Goal: Information Seeking & Learning: Learn about a topic

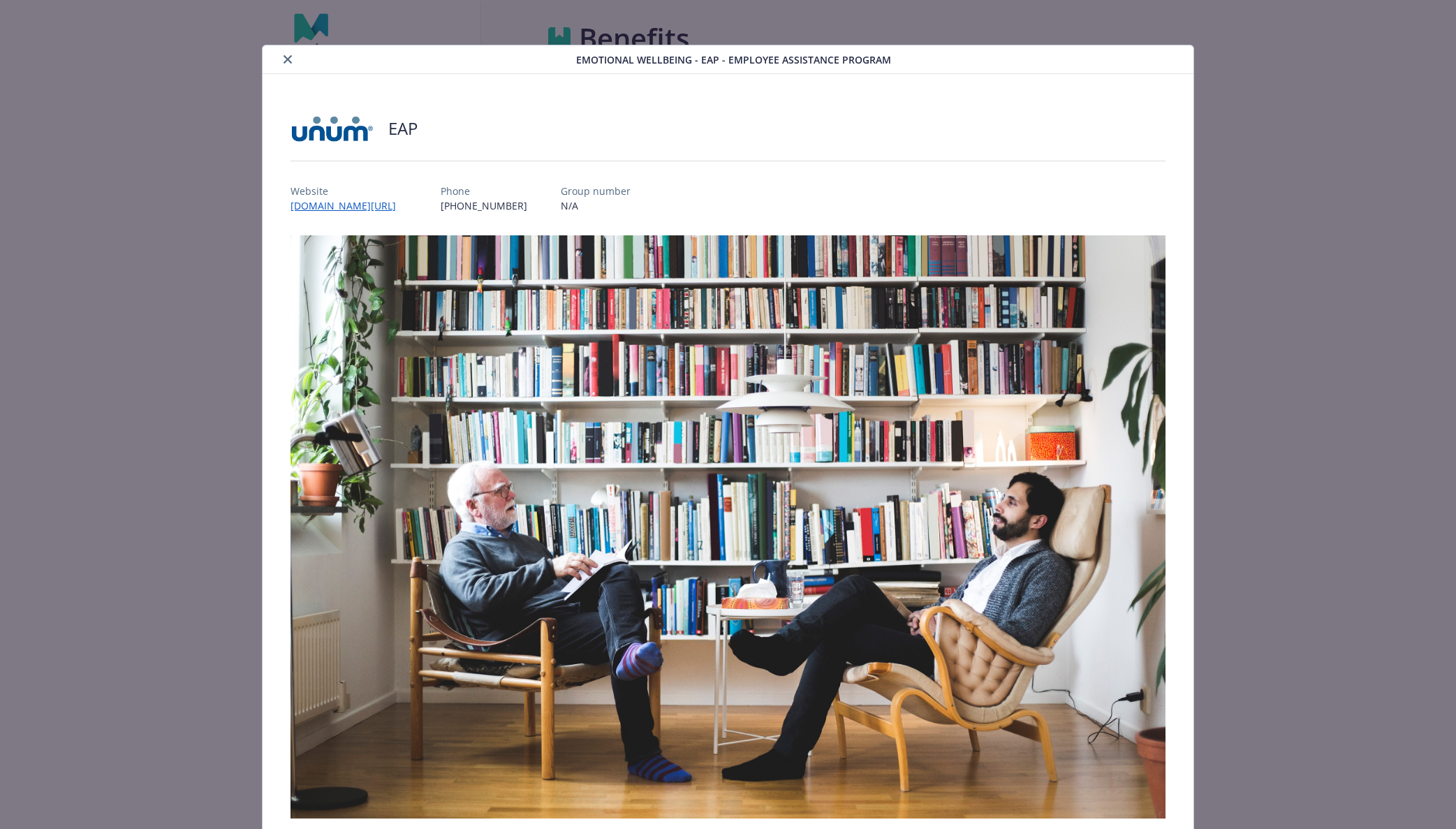
click at [289, 55] on icon "close" at bounding box center [288, 59] width 9 height 9
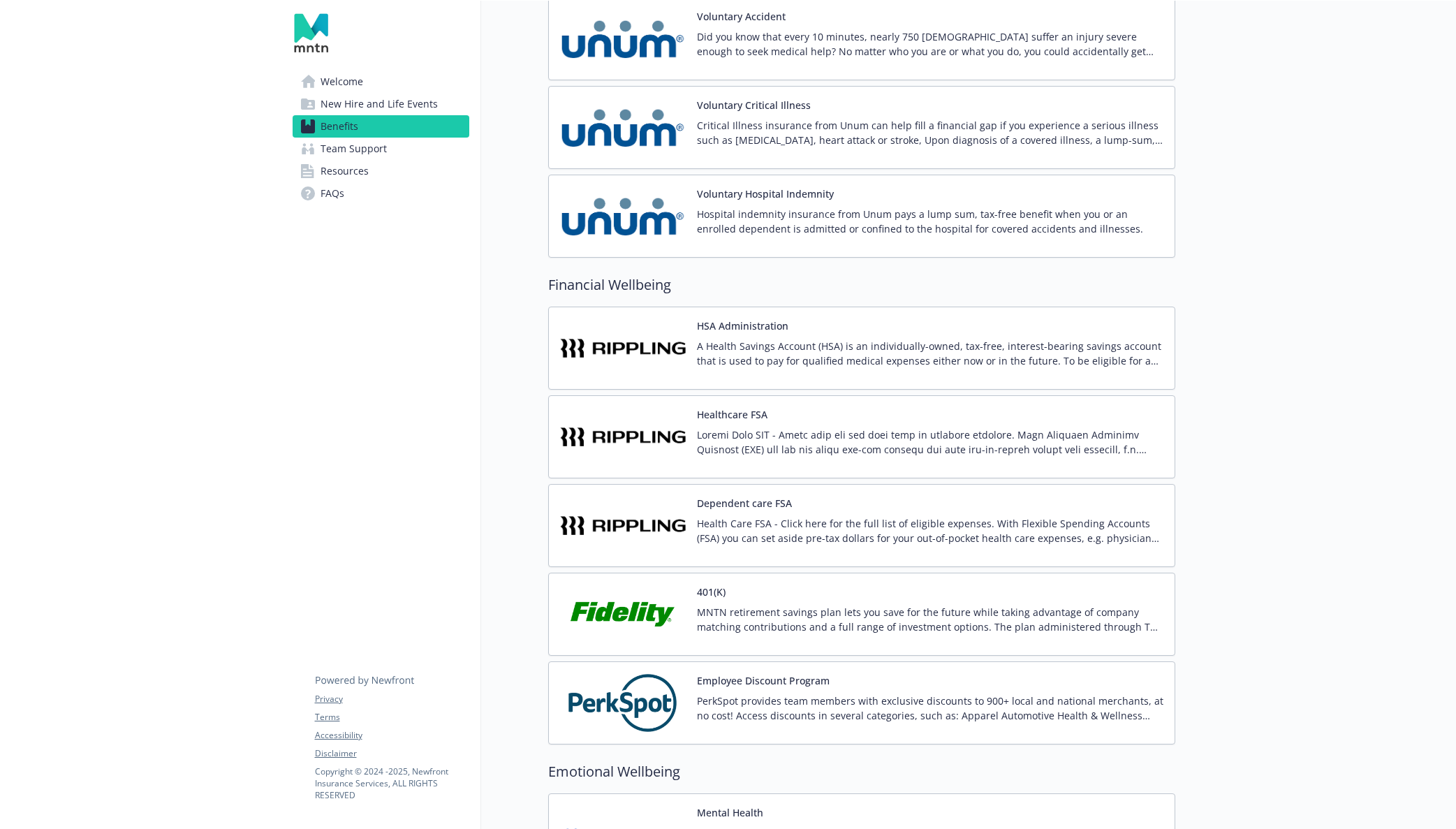
scroll to position [1981, 0]
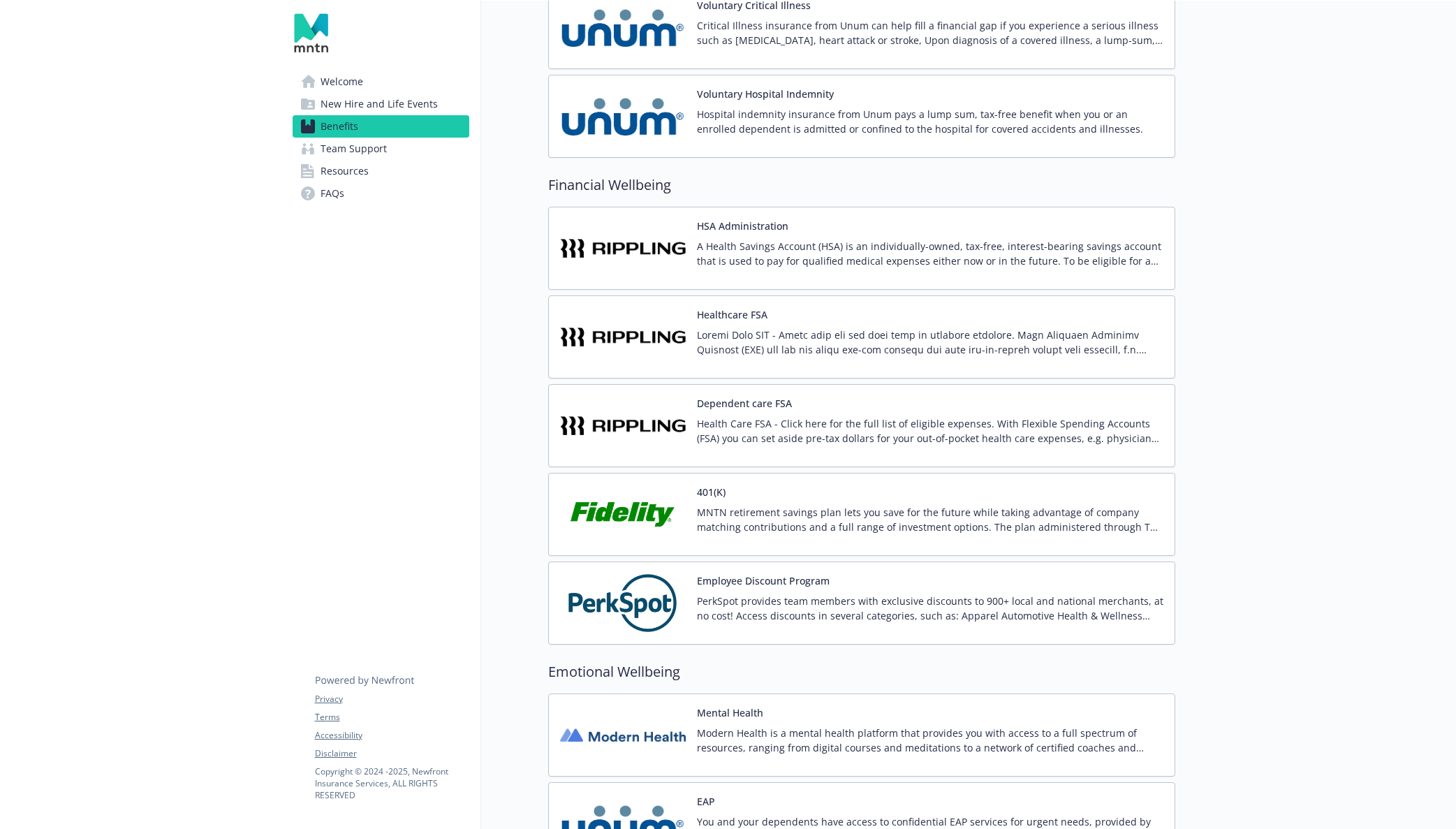
click at [838, 515] on p "MNTN retirement savings plan lets you save for the future while taking advantag…" at bounding box center [930, 520] width 467 height 30
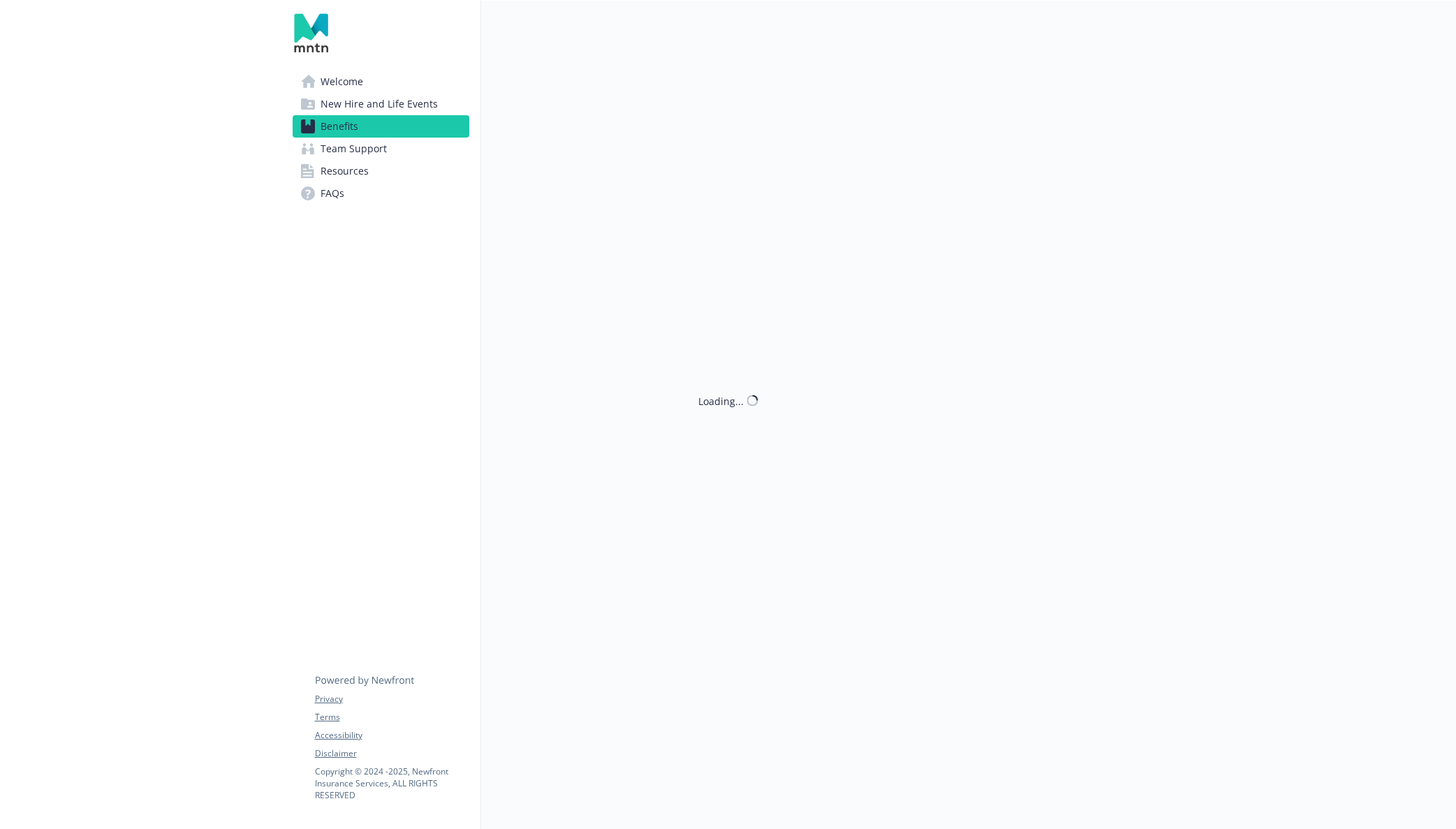
scroll to position [1981, 0]
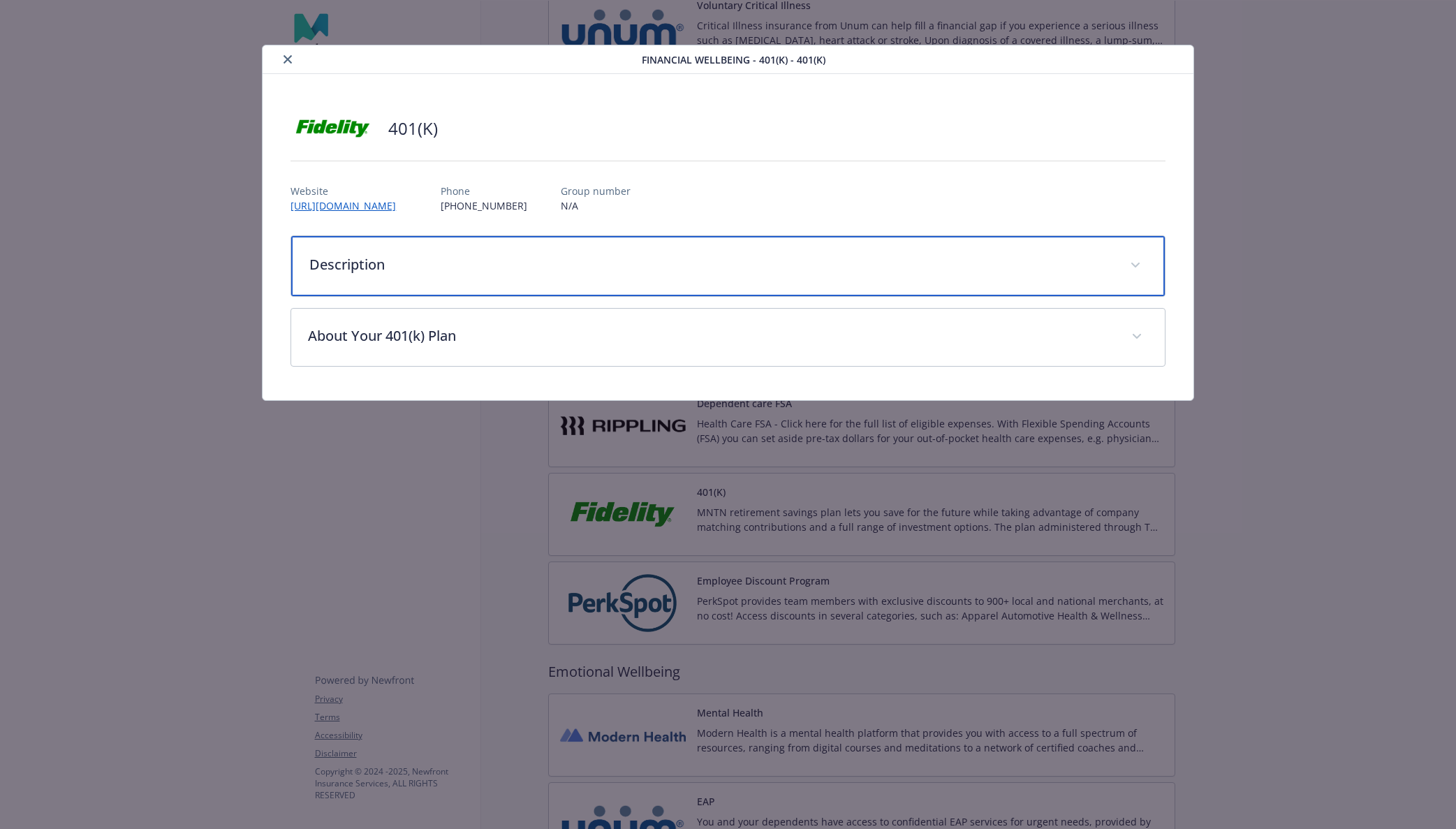
click at [638, 282] on div "Description" at bounding box center [728, 266] width 873 height 60
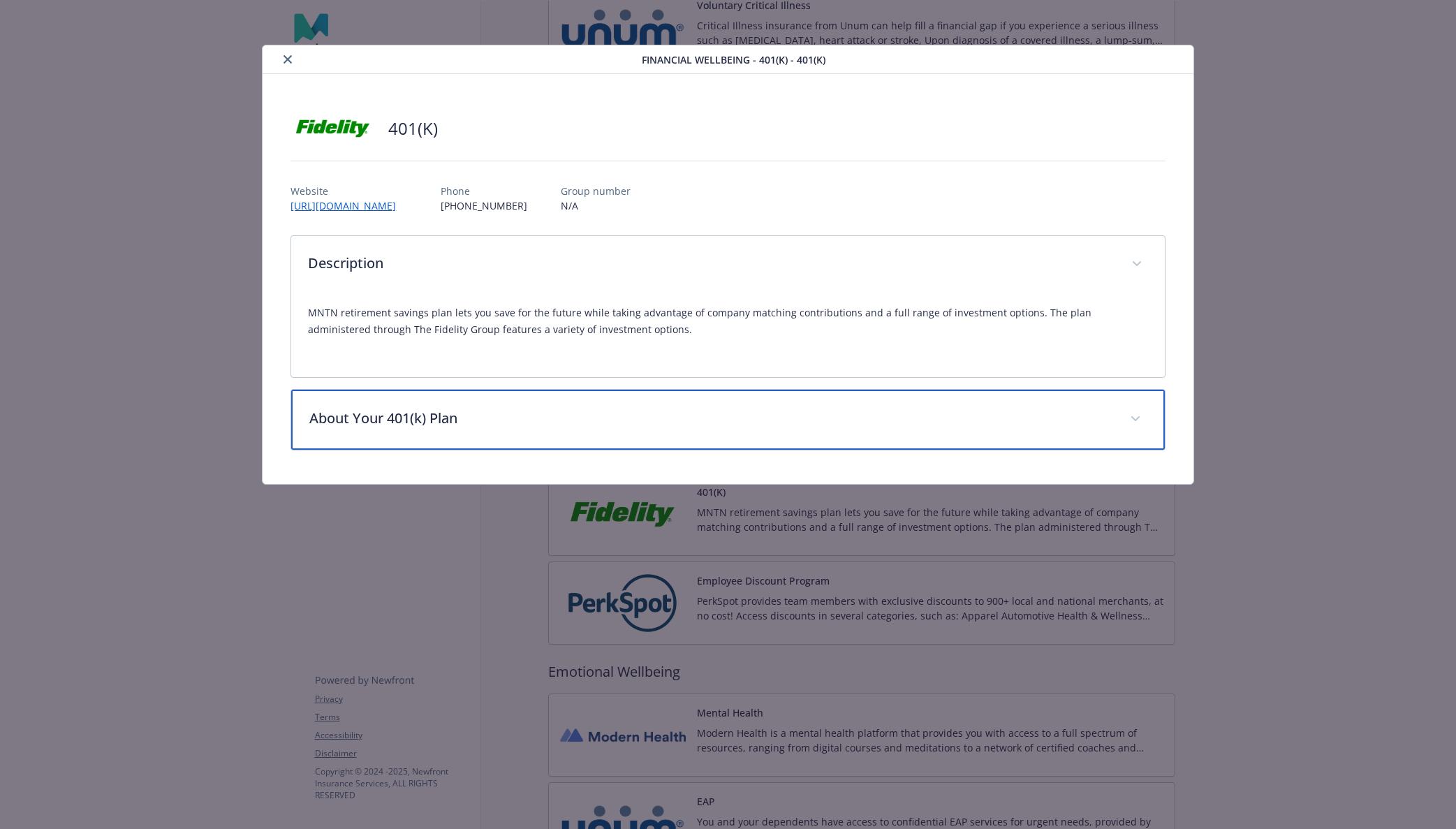
click at [608, 427] on p "About Your 401(k) Plan" at bounding box center [711, 418] width 803 height 21
